Goal: Find specific page/section: Find specific page/section

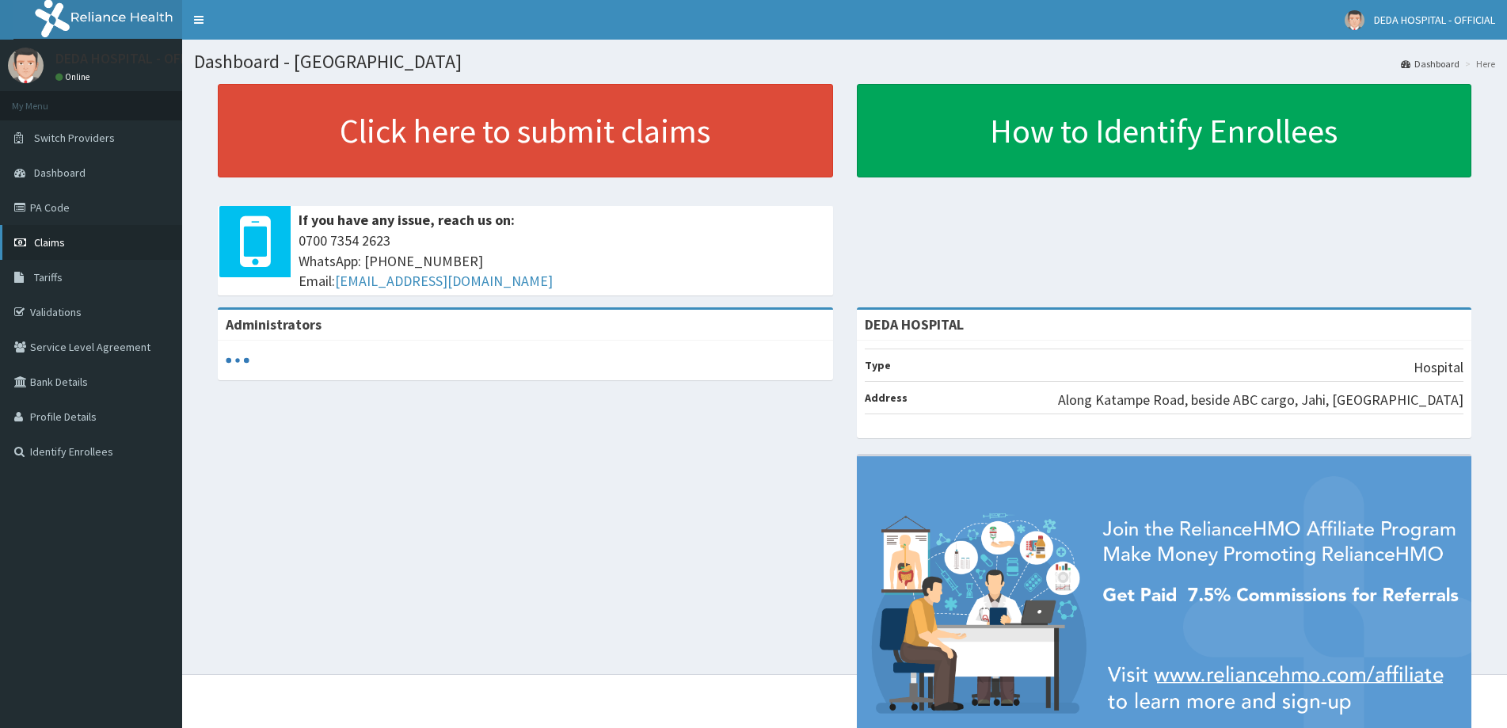
click at [54, 237] on span "Claims" at bounding box center [49, 242] width 31 height 14
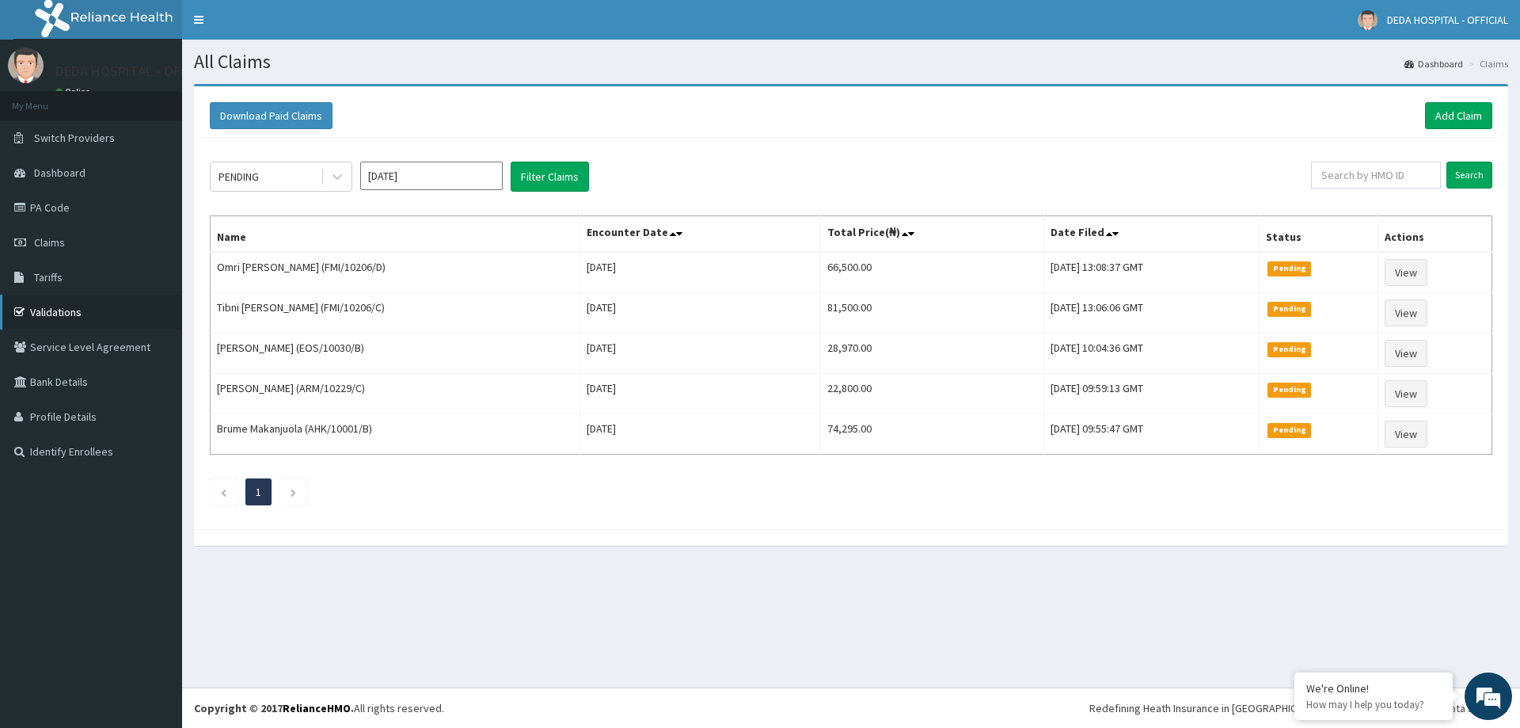
click at [72, 315] on link "Validations" at bounding box center [91, 312] width 182 height 35
